Goal: Transaction & Acquisition: Purchase product/service

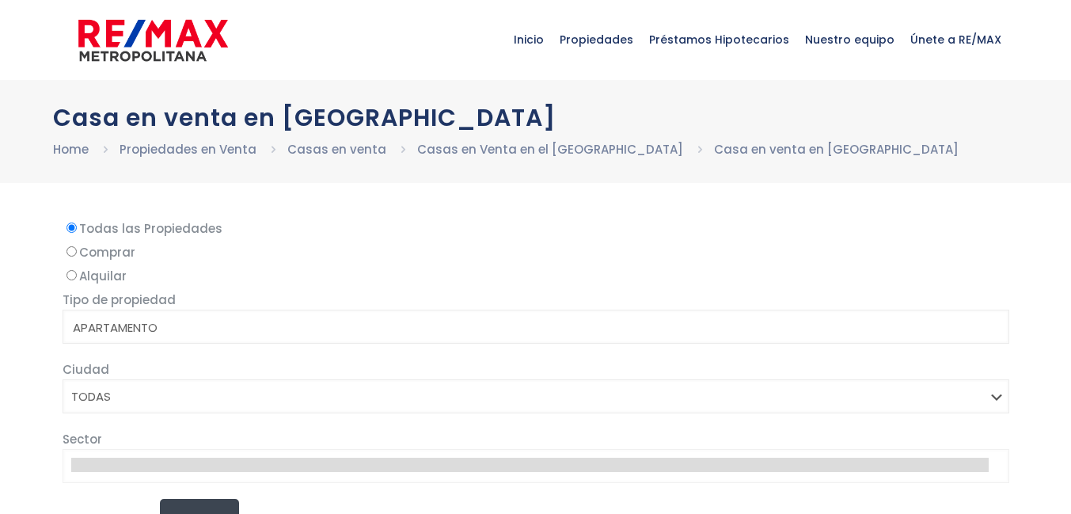
select select
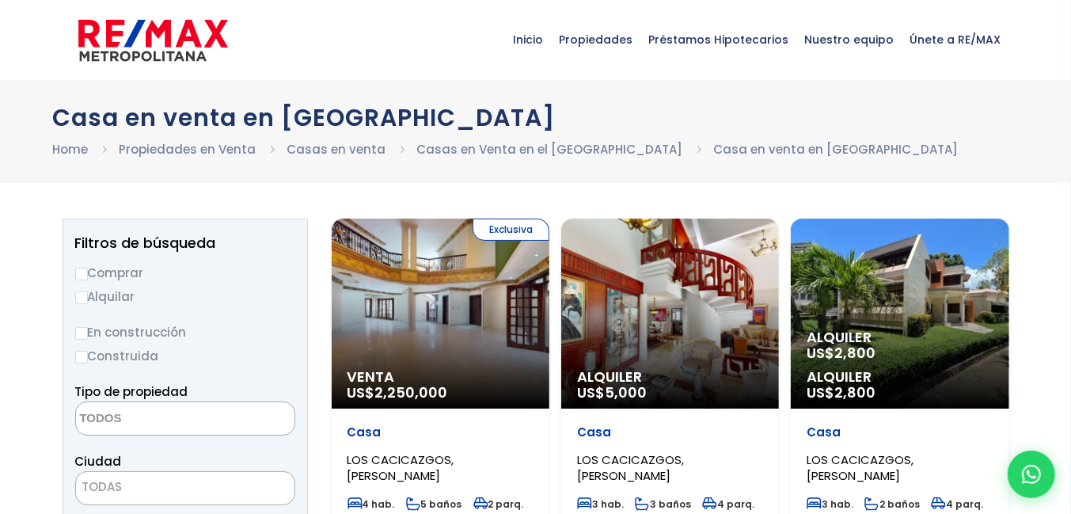
click at [82, 274] on input "Comprar" at bounding box center [81, 273] width 13 height 13
radio input "true"
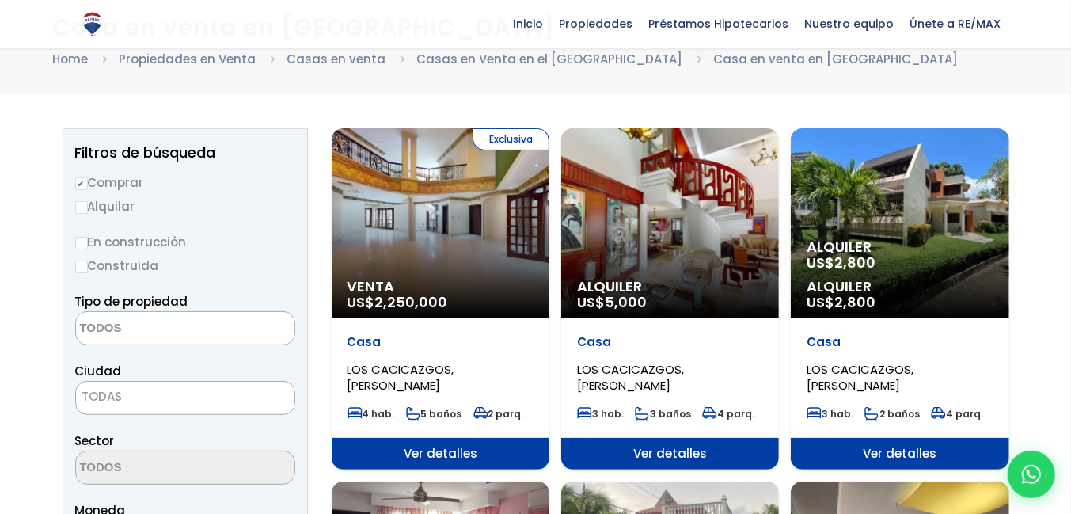
scroll to position [79, 0]
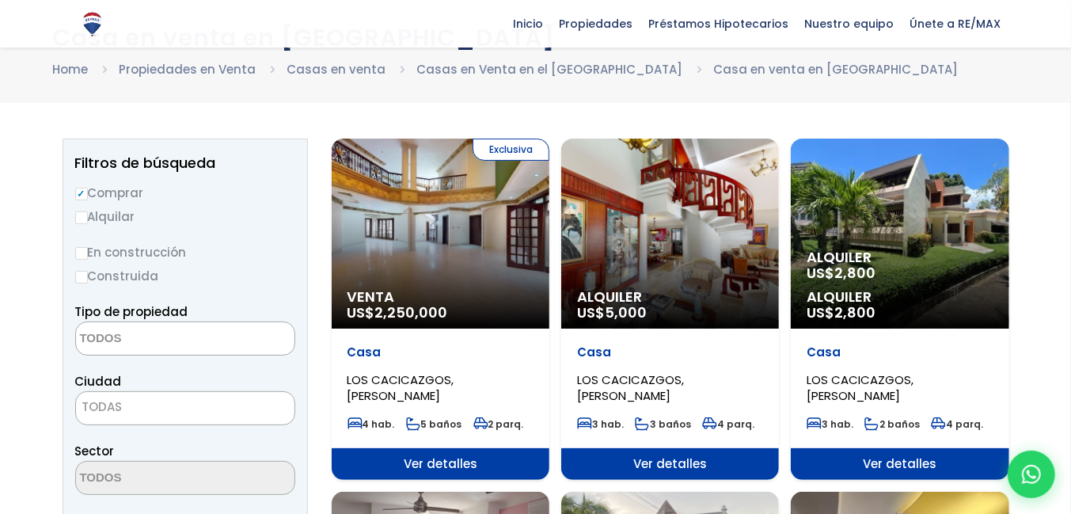
click at [415, 264] on div "Exclusiva Venta US$ 2,250,000" at bounding box center [441, 233] width 218 height 190
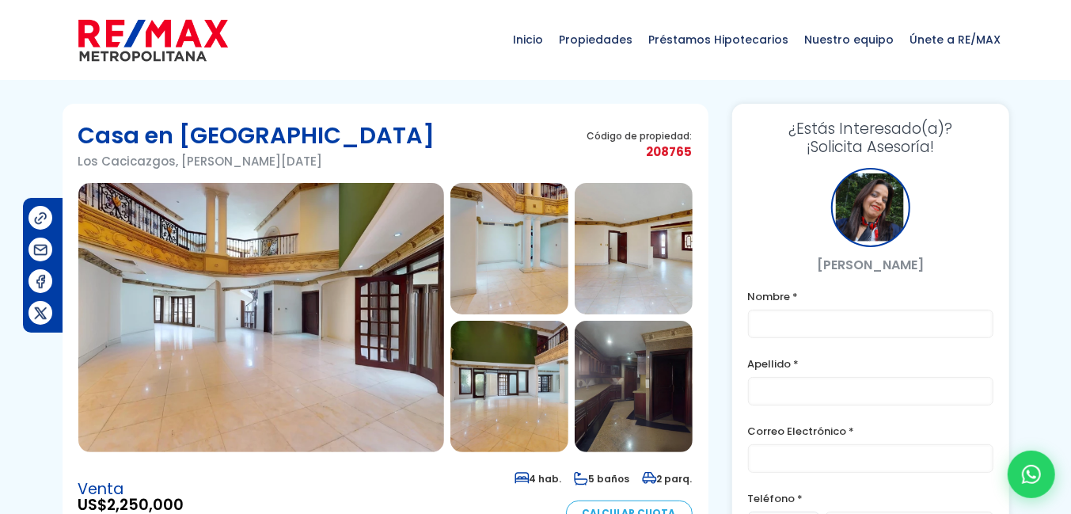
click at [517, 257] on img at bounding box center [509, 248] width 118 height 131
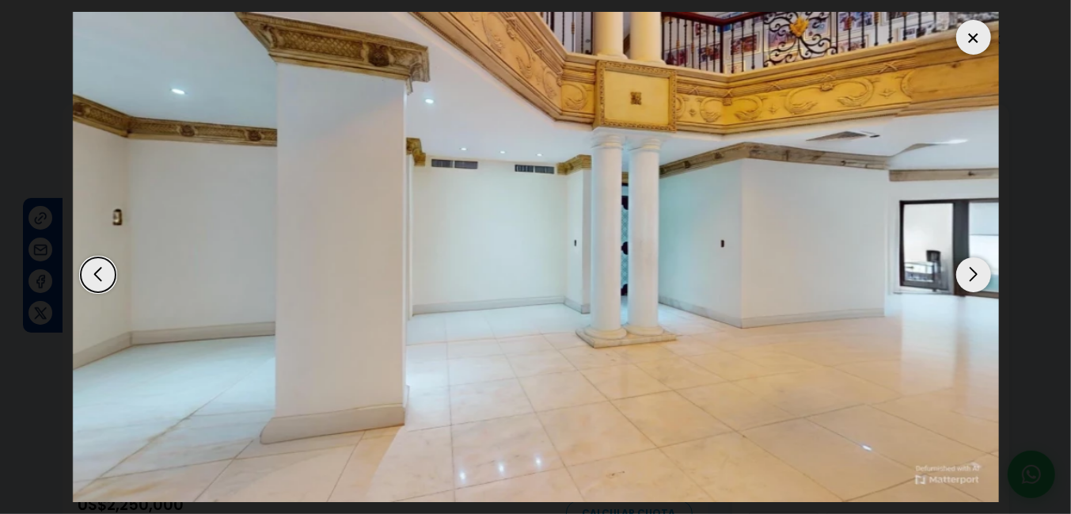
click at [986, 278] on div "Next slide" at bounding box center [973, 274] width 35 height 35
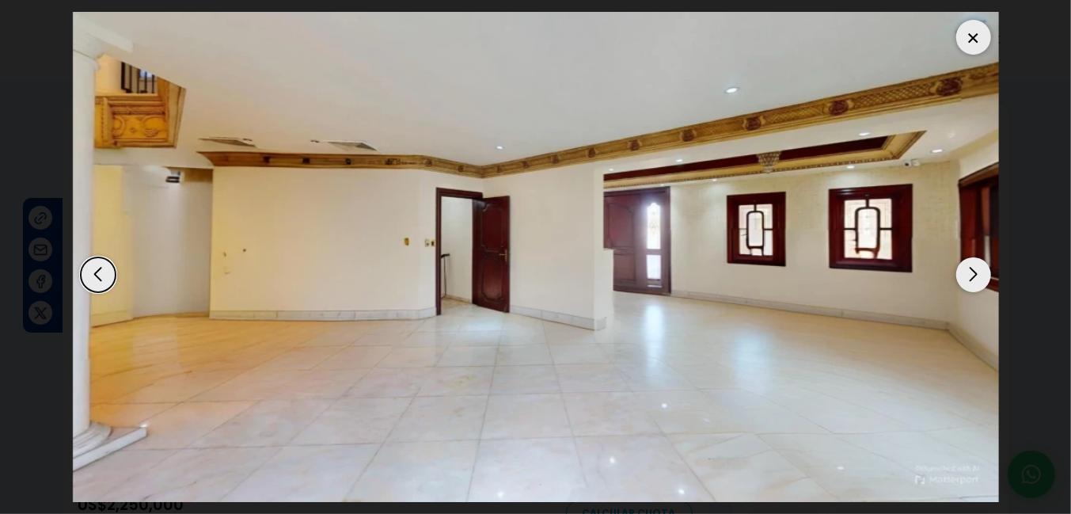
click at [986, 278] on div "Next slide" at bounding box center [973, 274] width 35 height 35
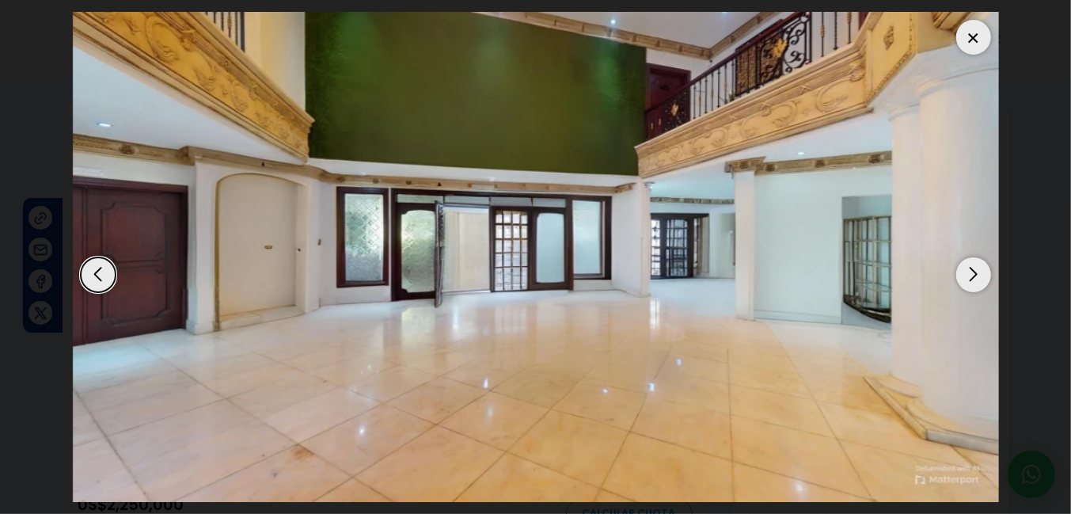
click at [986, 278] on div "Next slide" at bounding box center [973, 274] width 35 height 35
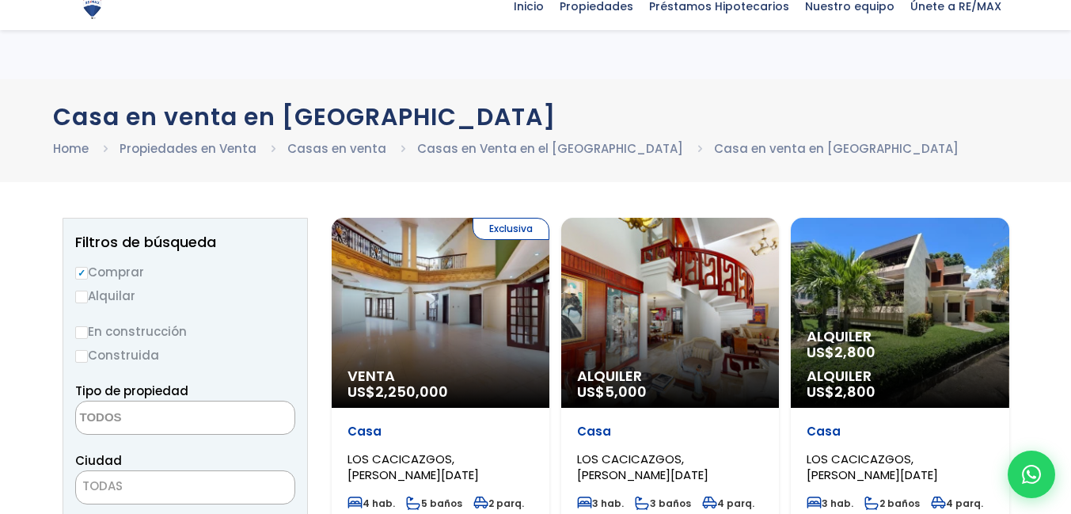
select select
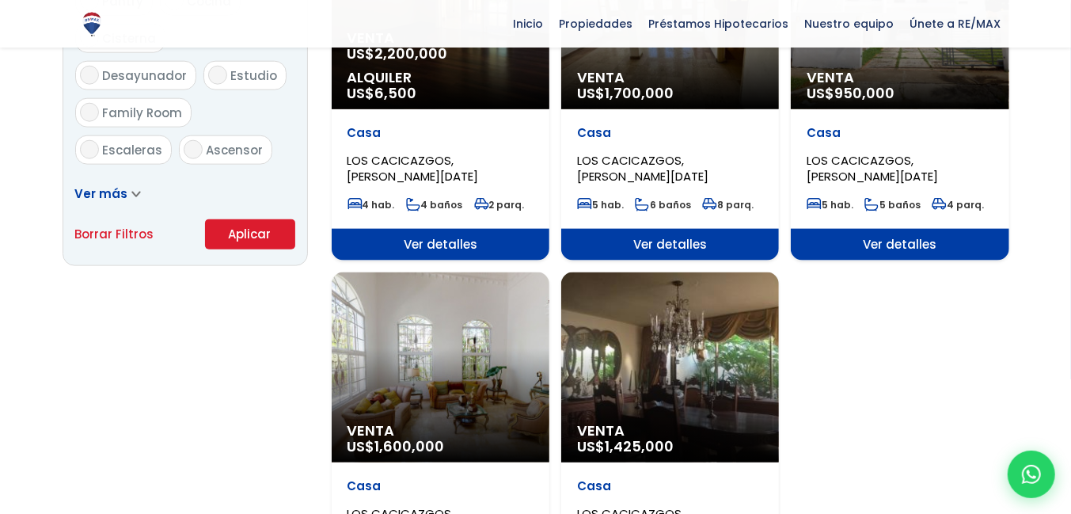
scroll to position [1266, 0]
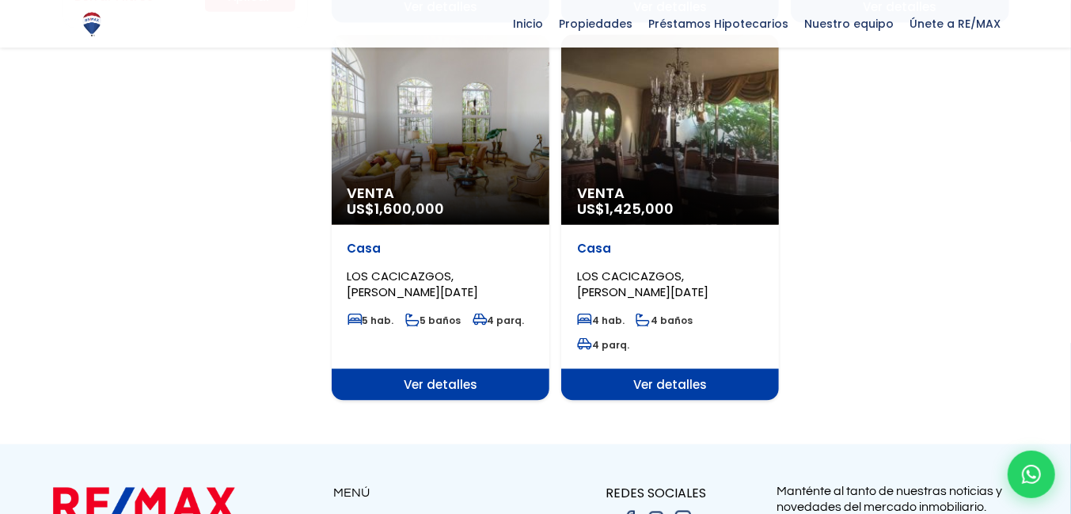
click at [488, 134] on div "Venta US$ 1,600,000" at bounding box center [441, 130] width 218 height 190
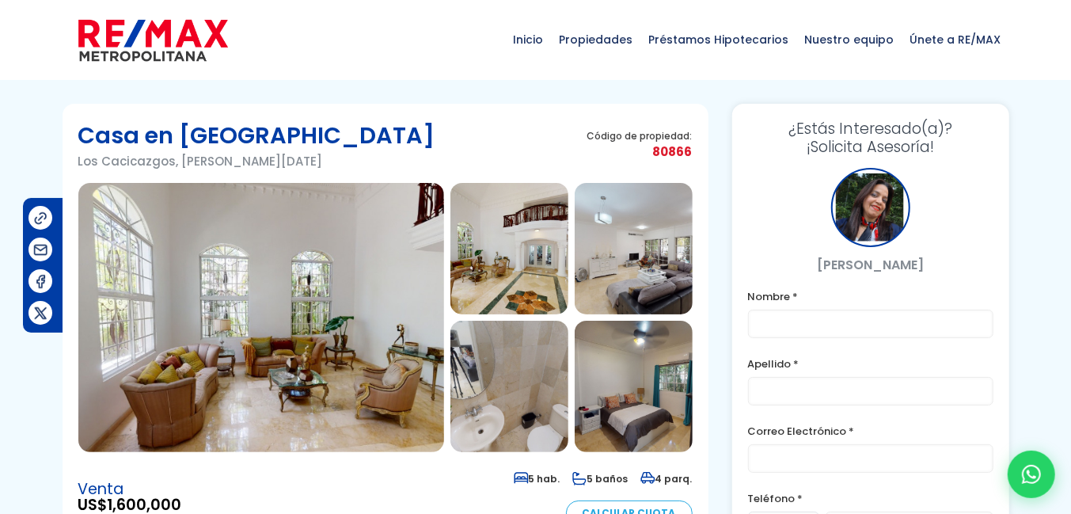
click at [371, 296] on img at bounding box center [261, 317] width 366 height 269
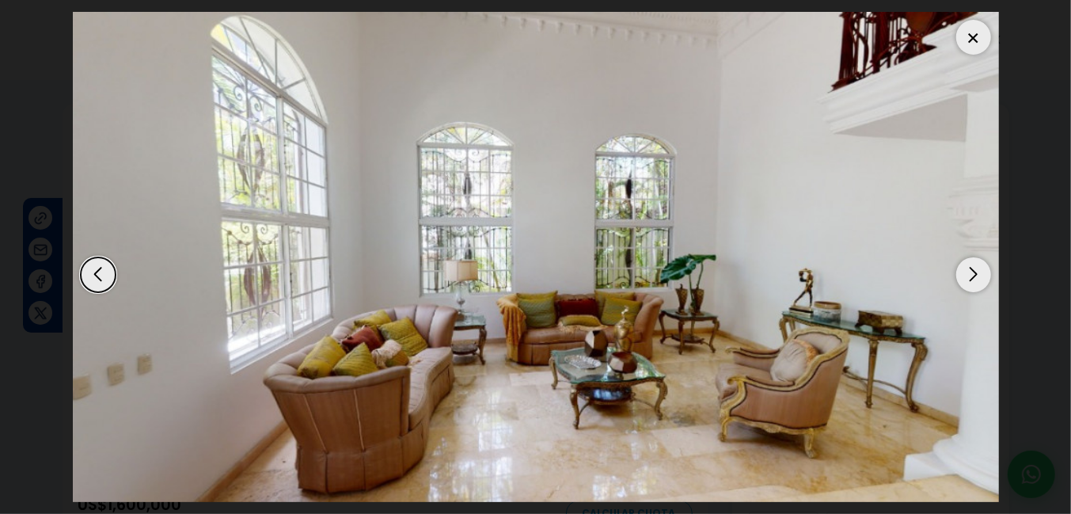
click at [968, 275] on div "Next slide" at bounding box center [973, 274] width 35 height 35
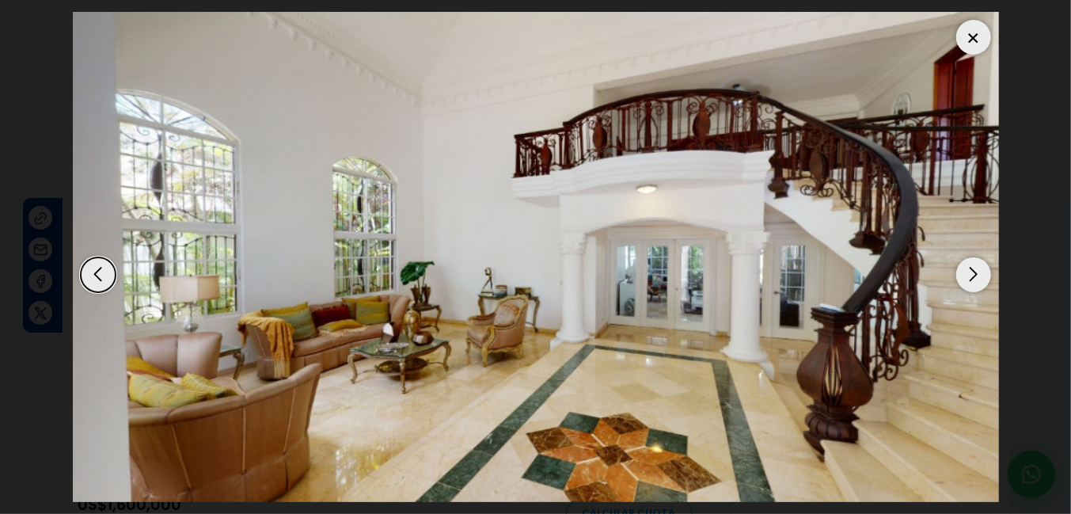
click at [968, 275] on div "Next slide" at bounding box center [973, 274] width 35 height 35
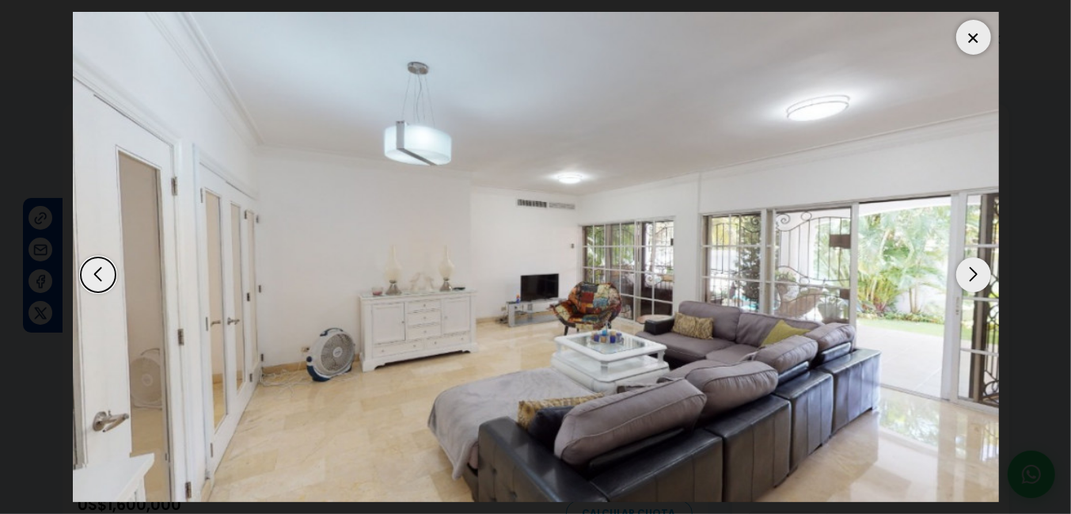
click at [968, 275] on div "Next slide" at bounding box center [973, 274] width 35 height 35
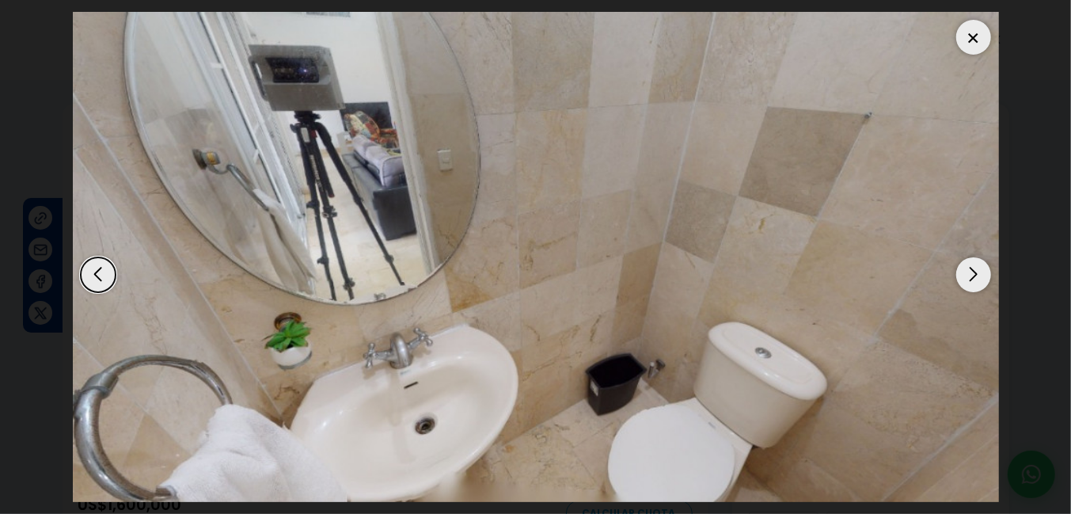
click at [968, 275] on div "Next slide" at bounding box center [973, 274] width 35 height 35
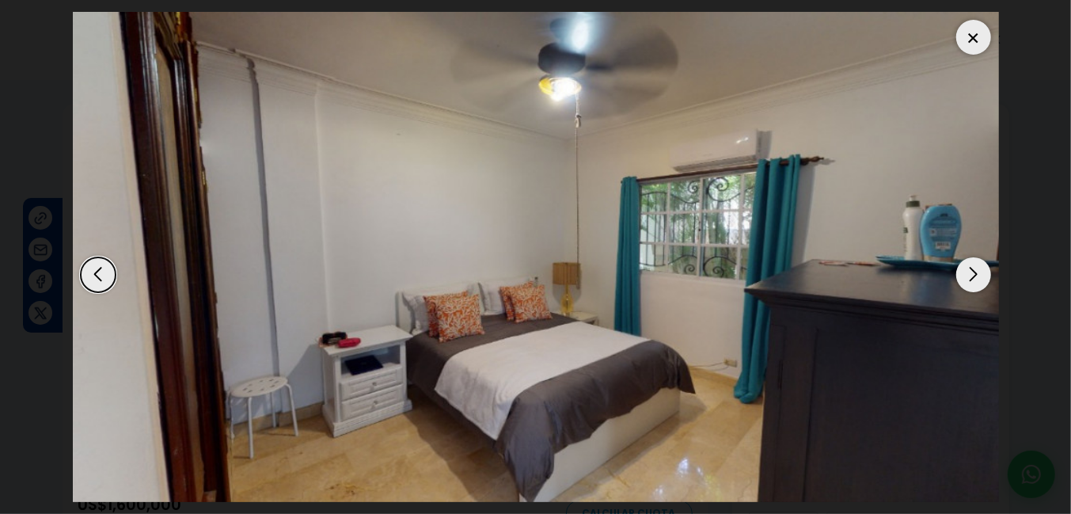
click at [968, 275] on div "Next slide" at bounding box center [973, 274] width 35 height 35
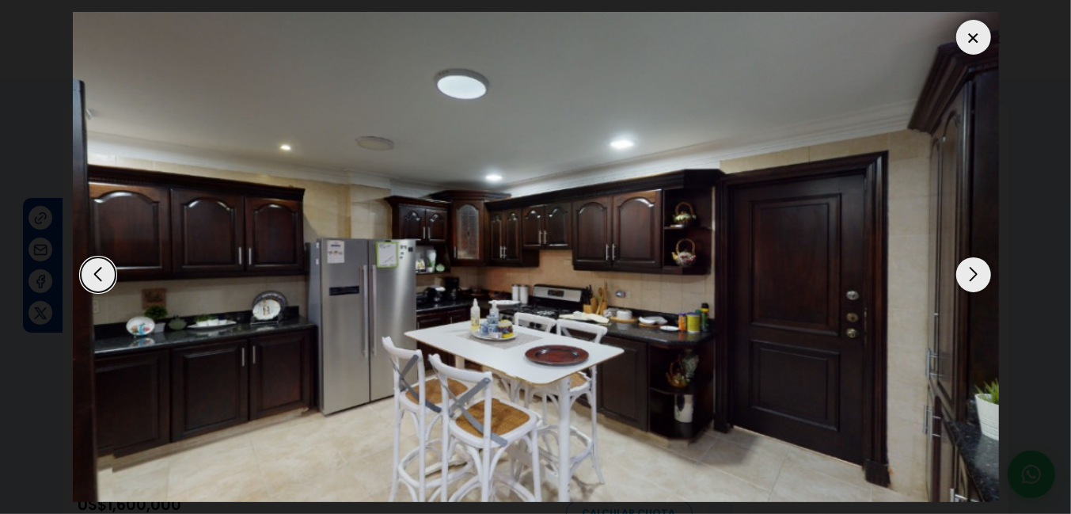
click at [968, 275] on div "Next slide" at bounding box center [973, 274] width 35 height 35
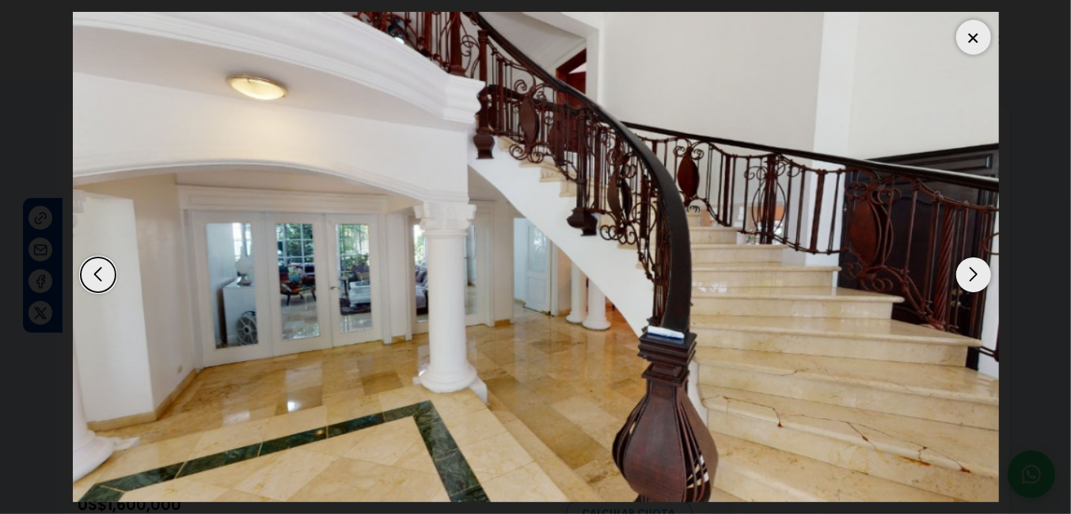
click at [968, 275] on div "Next slide" at bounding box center [973, 274] width 35 height 35
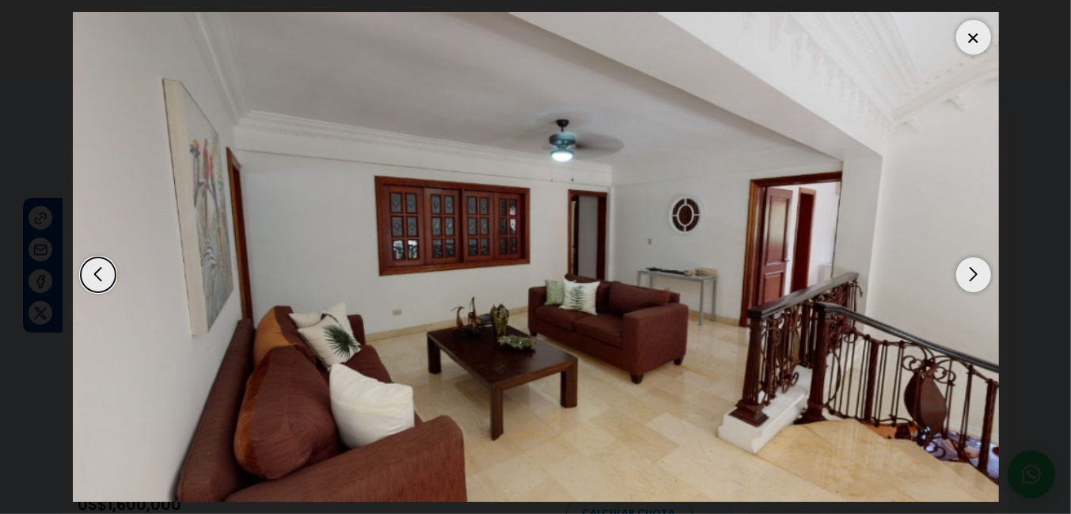
click at [968, 275] on div "Next slide" at bounding box center [973, 274] width 35 height 35
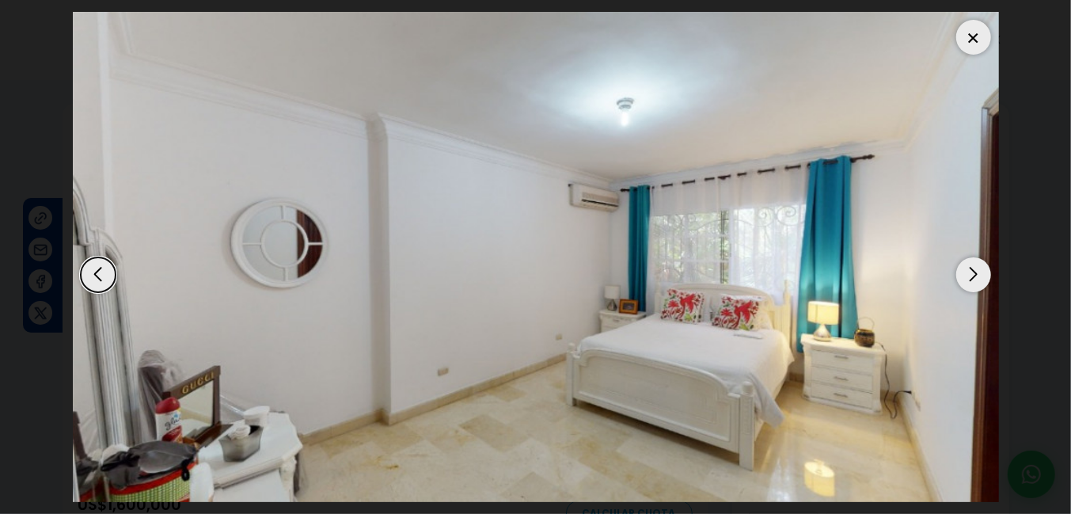
click at [969, 273] on div "Next slide" at bounding box center [973, 274] width 35 height 35
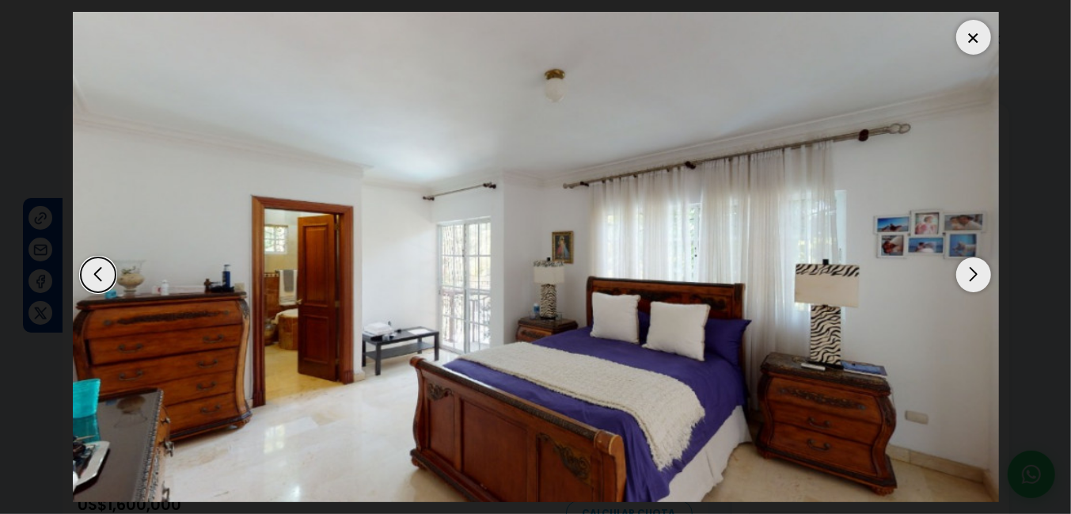
click at [969, 273] on div "Next slide" at bounding box center [973, 274] width 35 height 35
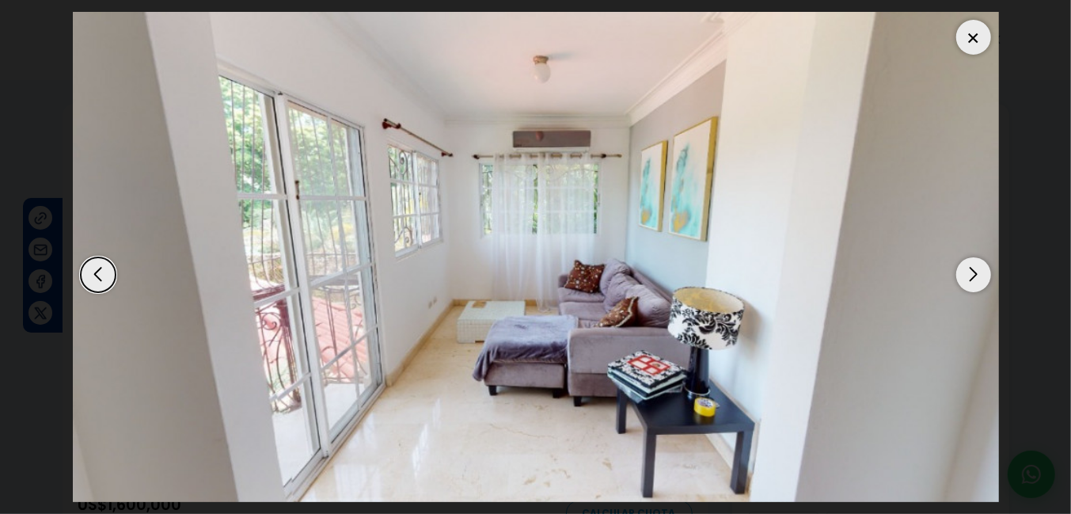
click at [969, 273] on div "Next slide" at bounding box center [973, 274] width 35 height 35
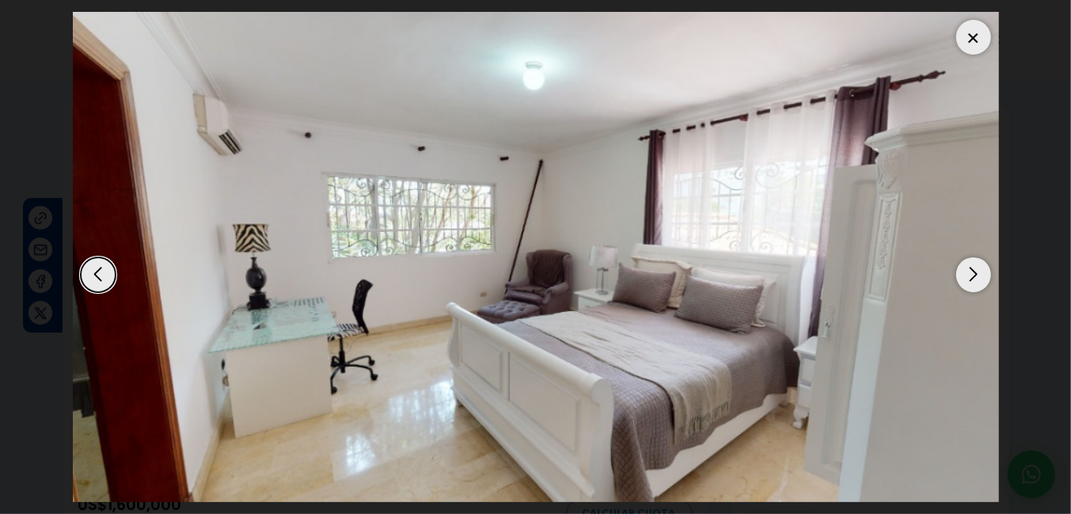
click at [969, 273] on div "Next slide" at bounding box center [973, 274] width 35 height 35
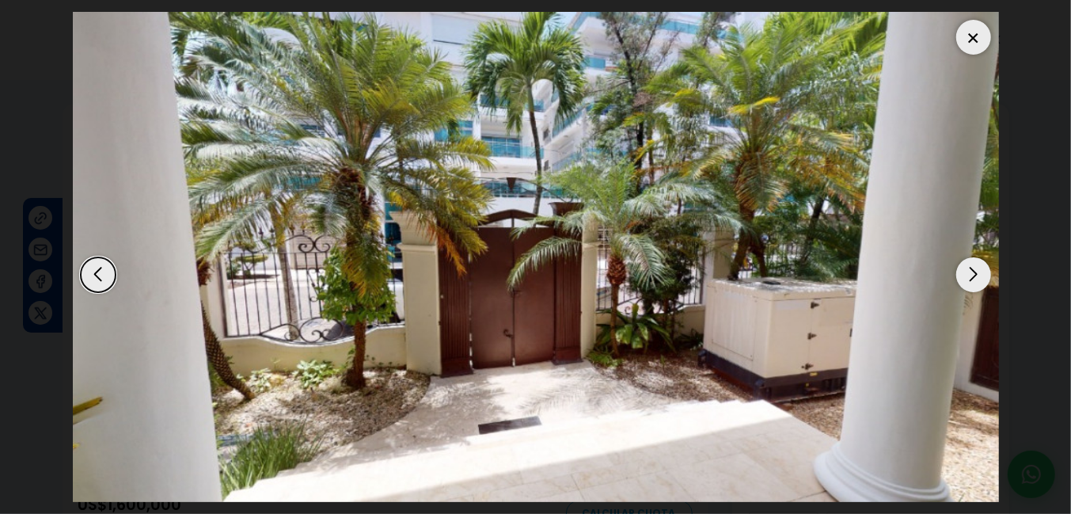
click at [976, 40] on div at bounding box center [973, 37] width 35 height 35
